Goal: Task Accomplishment & Management: Manage account settings

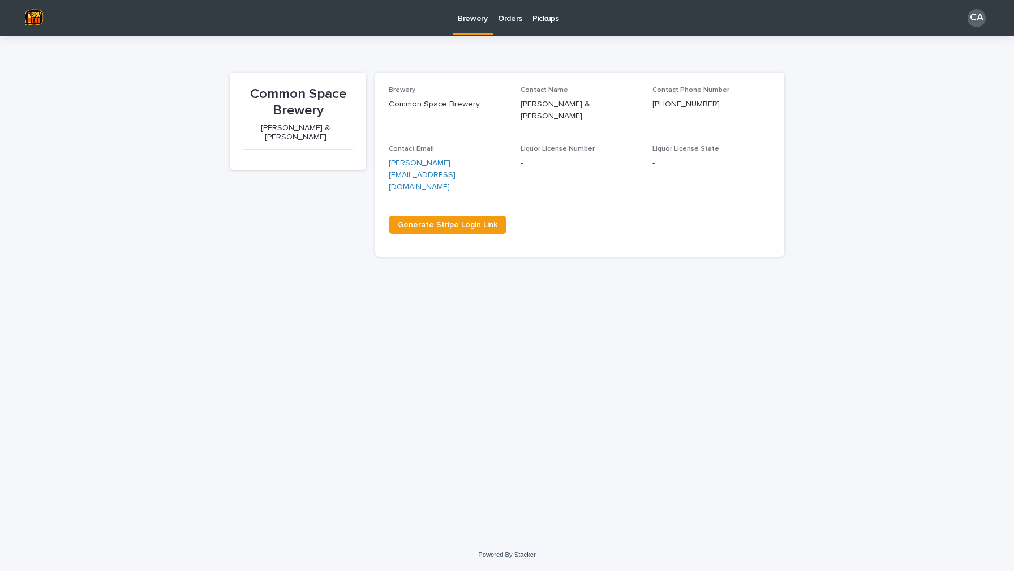
click at [504, 19] on p "Orders" at bounding box center [510, 12] width 24 height 24
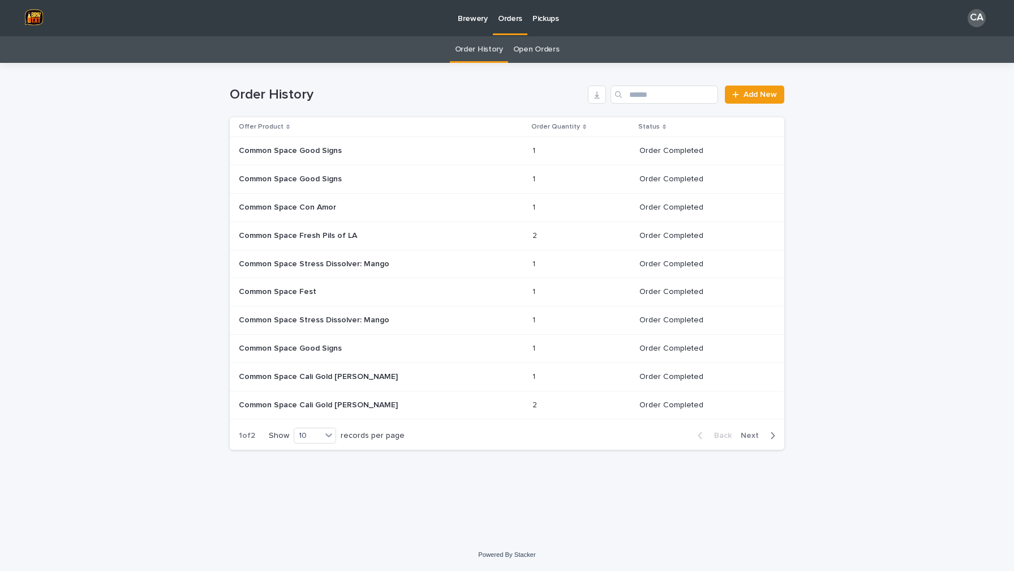
click at [543, 22] on p "Pickups" at bounding box center [546, 12] width 27 height 24
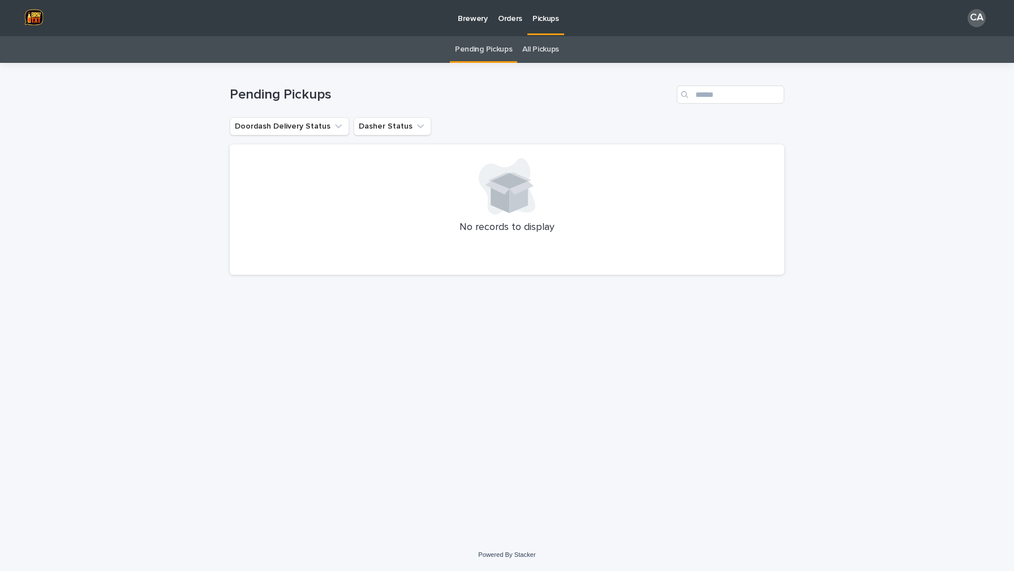
click at [545, 52] on link "All Pickups" at bounding box center [541, 49] width 37 height 27
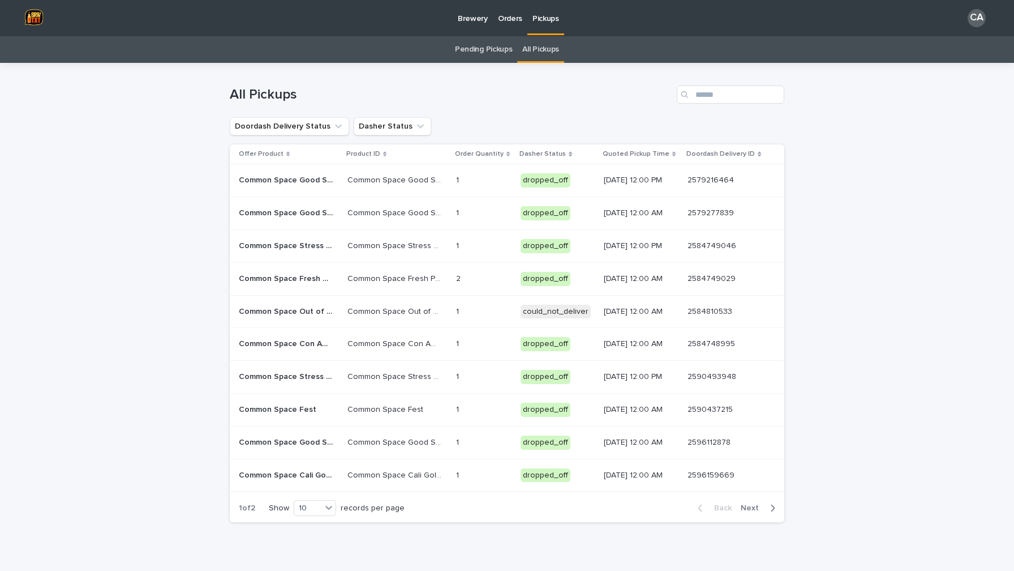
click at [481, 16] on p "Brewery" at bounding box center [473, 12] width 30 height 24
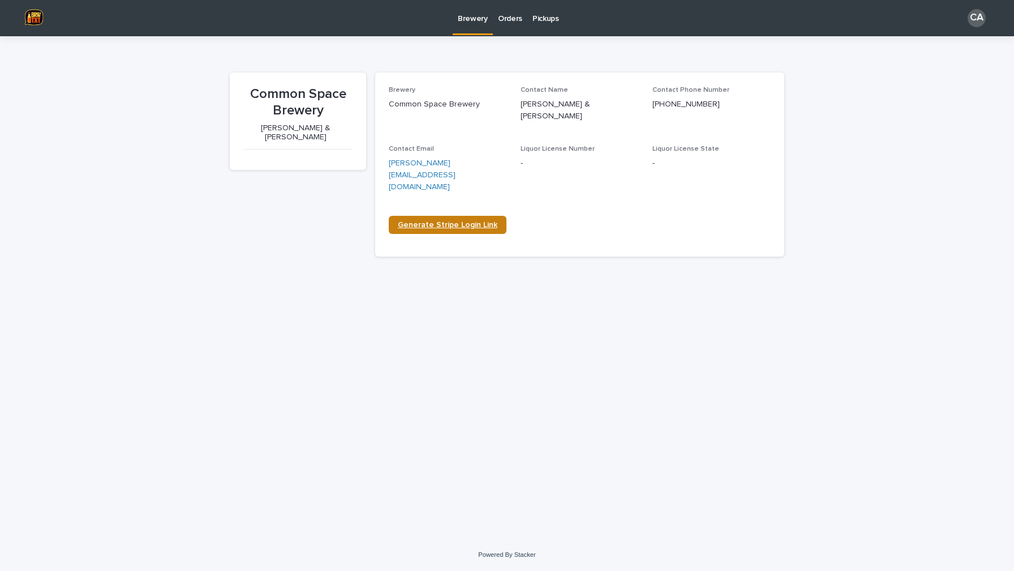
click at [441, 221] on span "Generate Stripe Login Link" at bounding box center [448, 225] width 100 height 8
click at [511, 18] on p "Orders" at bounding box center [510, 12] width 24 height 24
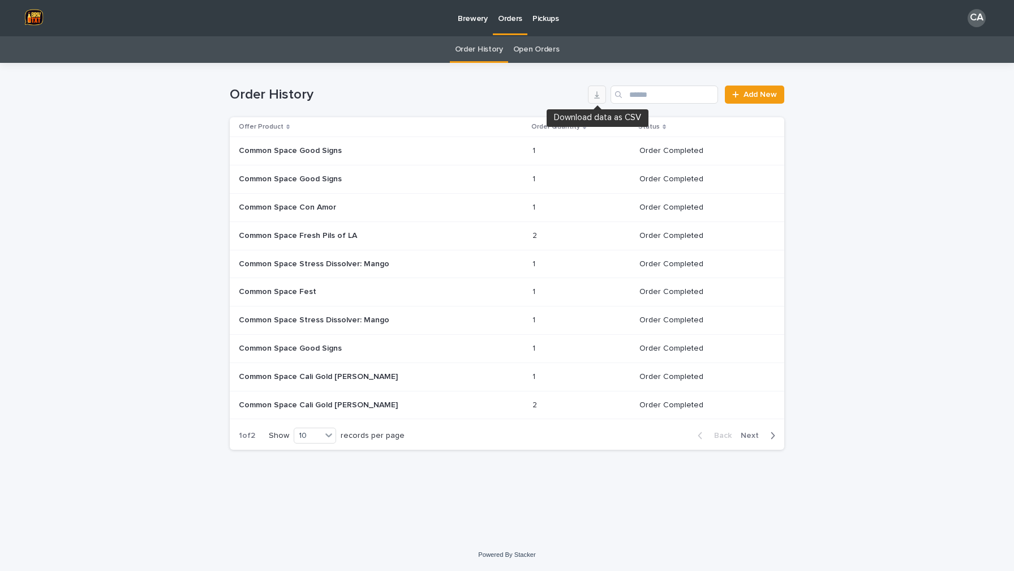
click at [600, 96] on icon "button" at bounding box center [597, 94] width 9 height 9
click at [390, 155] on p at bounding box center [333, 151] width 189 height 10
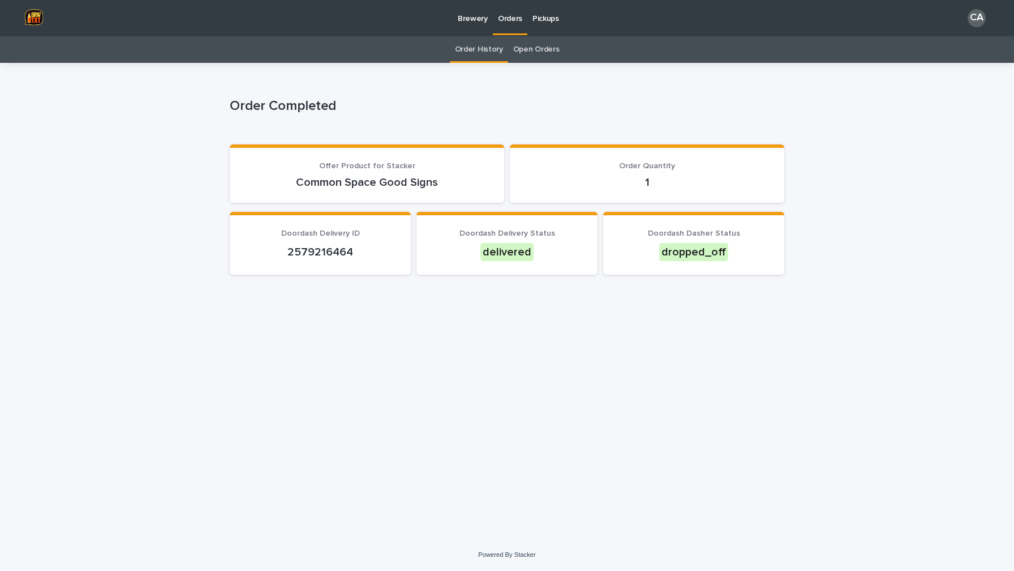
click at [515, 20] on p "Orders" at bounding box center [510, 12] width 24 height 24
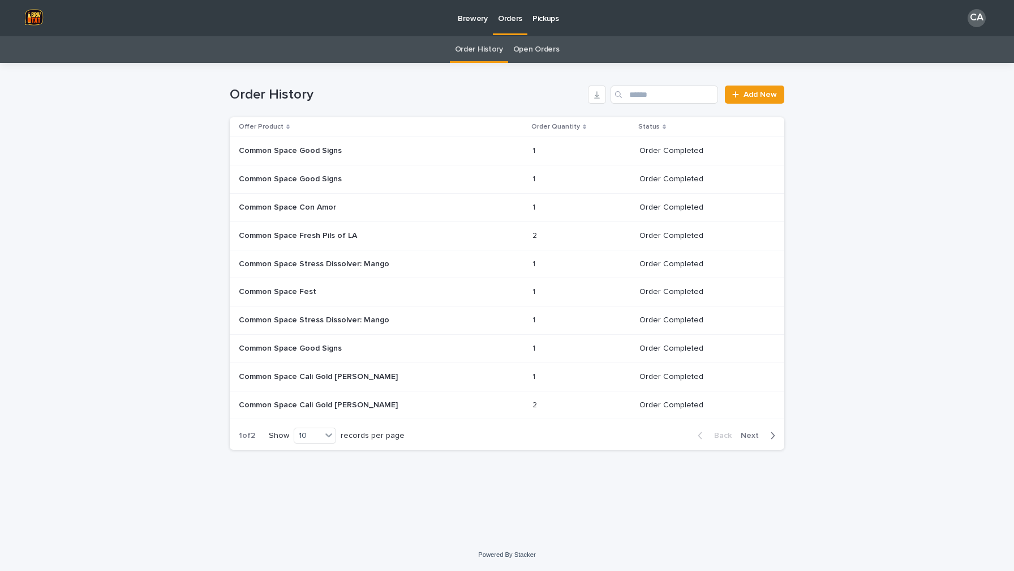
click at [321, 209] on p "Common Space Con Amor" at bounding box center [289, 206] width 100 height 12
click at [472, 15] on p "Brewery" at bounding box center [473, 12] width 30 height 24
